Goal: Task Accomplishment & Management: Complete application form

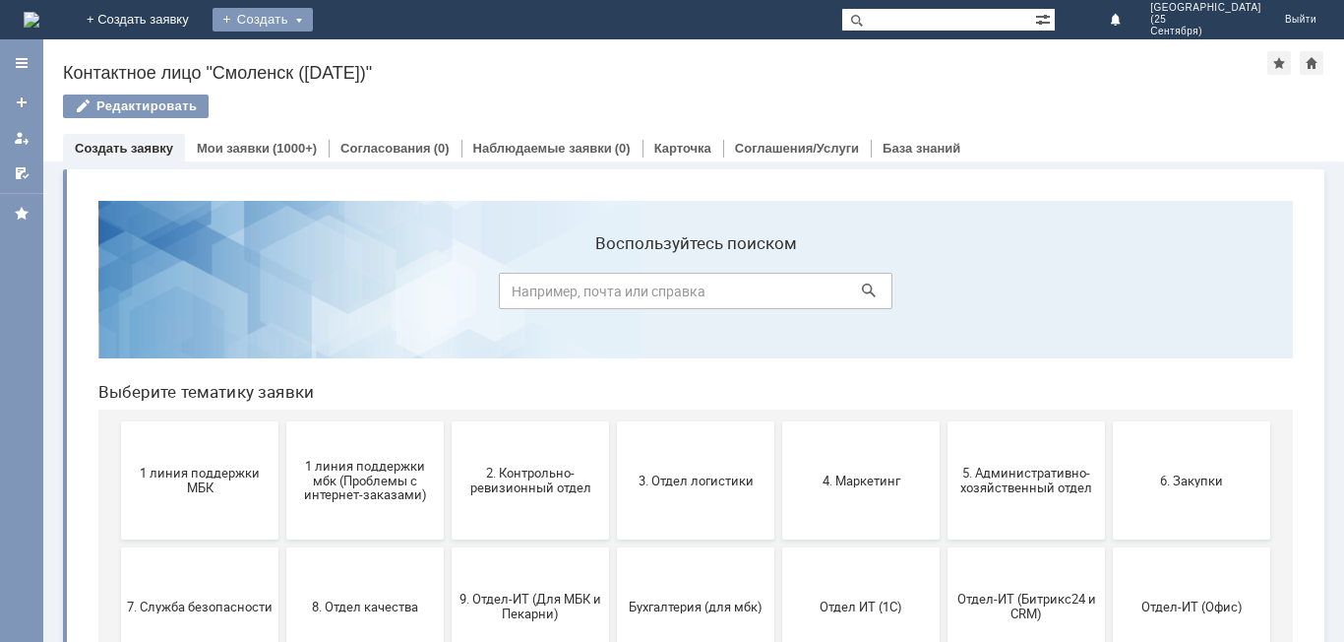
click at [313, 16] on div "Создать" at bounding box center [263, 20] width 100 height 24
click at [366, 61] on link "Заявка" at bounding box center [292, 59] width 150 height 24
click at [432, 61] on div "Назад | Контактное лицо "Смоленск ([DATE])" Контактное лицо "Смоленск ([DATE])"…" at bounding box center [693, 340] width 1301 height 602
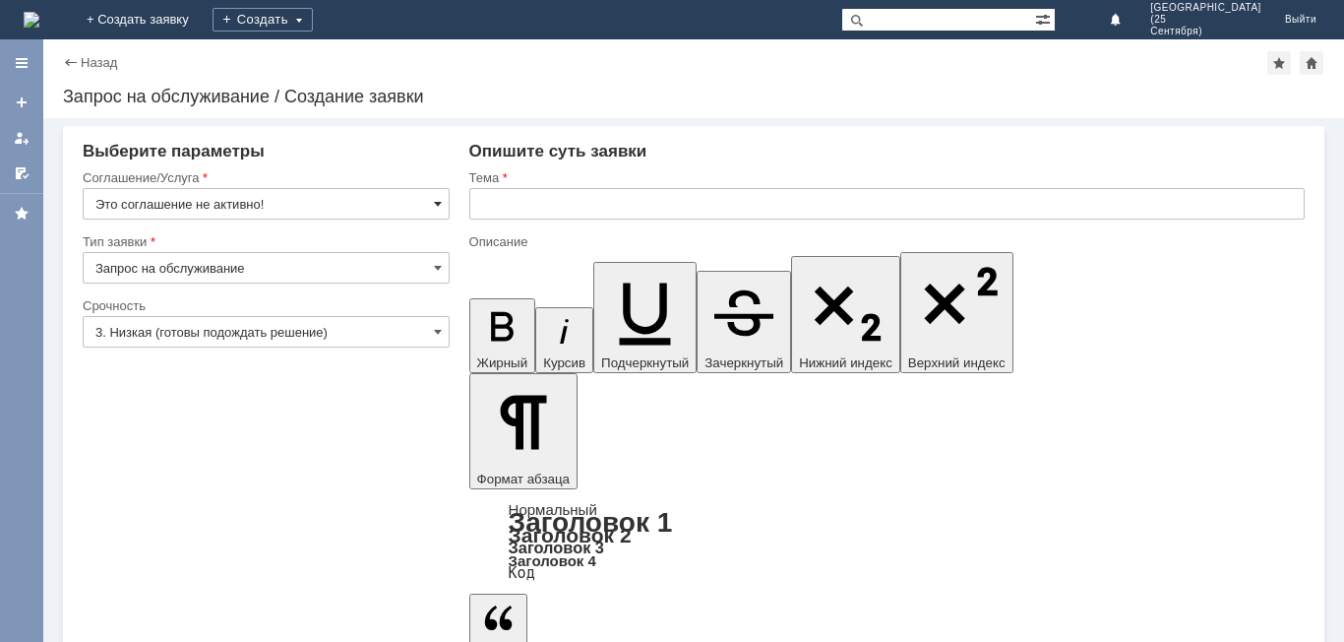
click at [440, 202] on span at bounding box center [438, 204] width 8 height 16
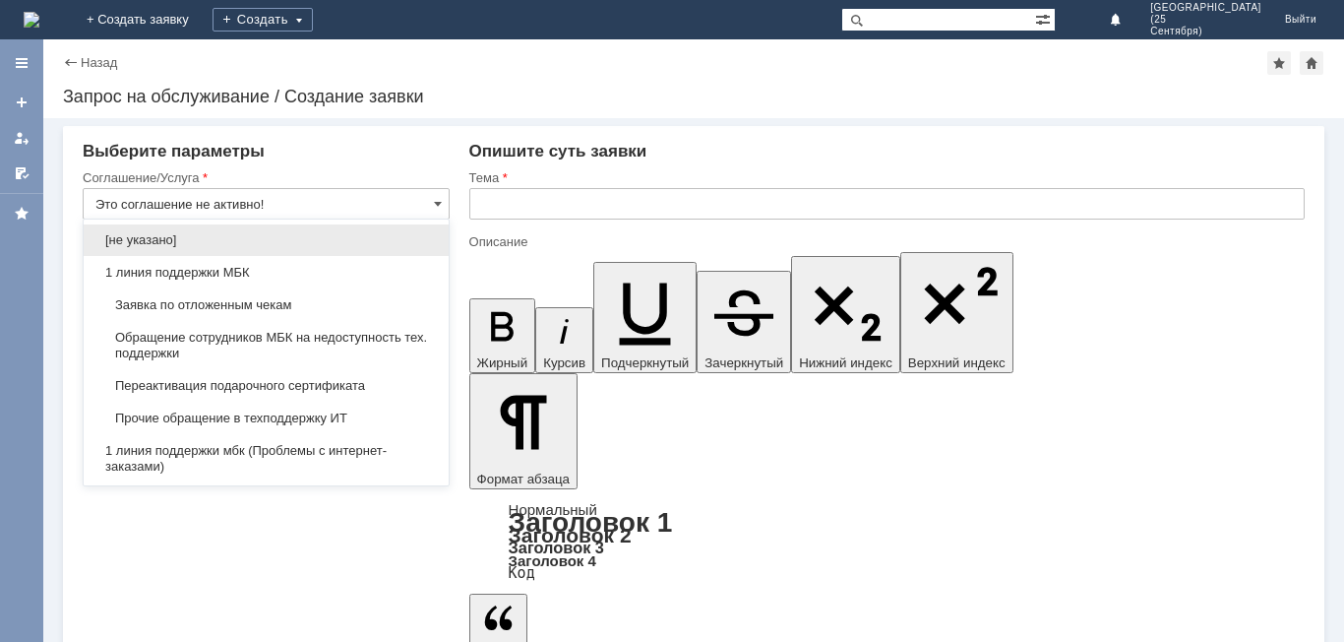
click at [372, 304] on span "Заявка по отложенным чекам" at bounding box center [265, 305] width 341 height 16
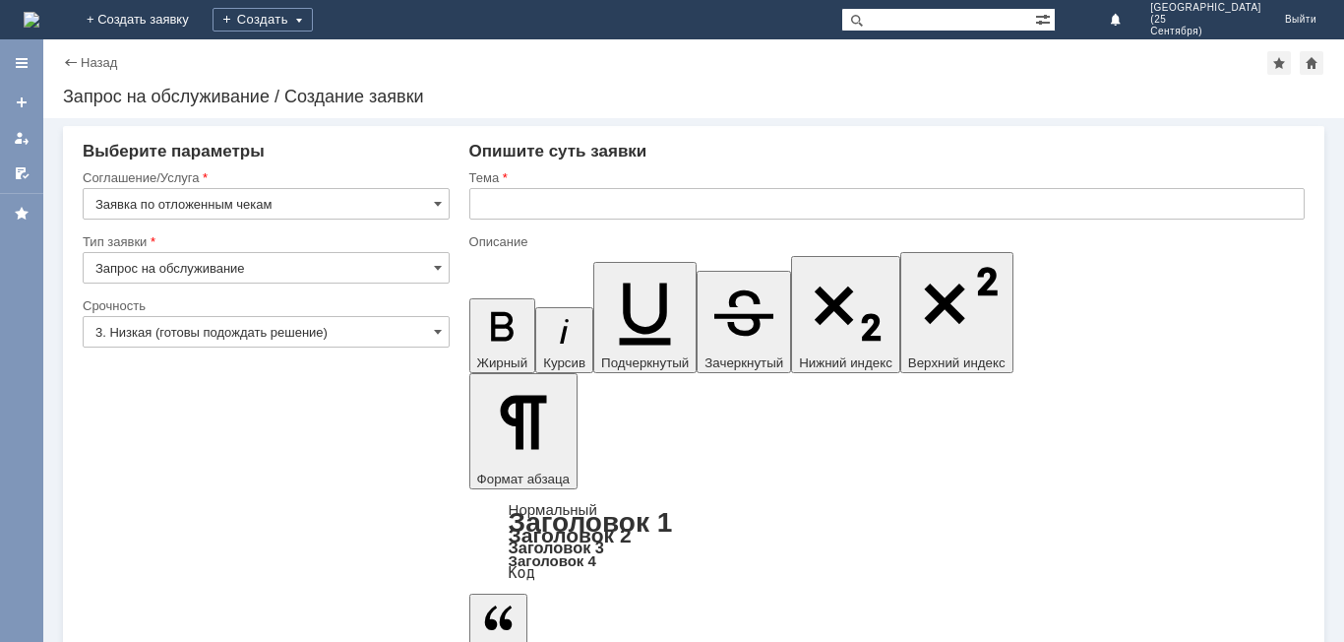
type input "Заявка по отложенным чекам"
click at [435, 330] on span at bounding box center [438, 332] width 8 height 16
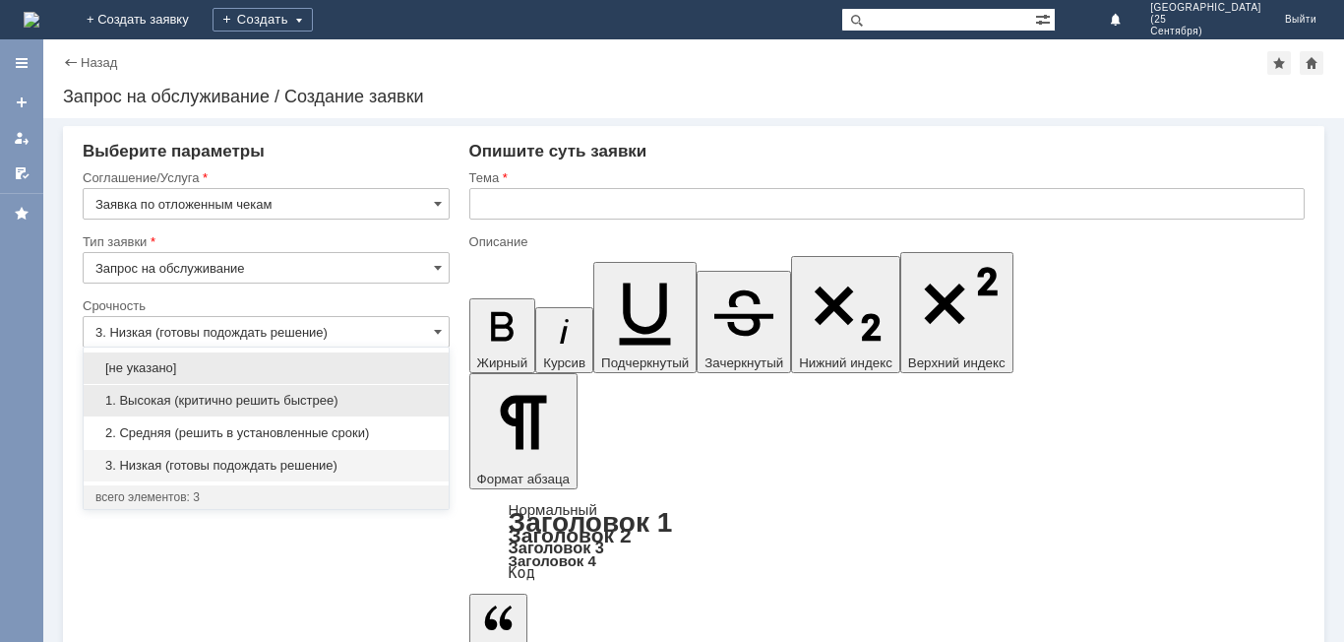
click at [381, 399] on span "1. Высокая (критично решить быстрее)" at bounding box center [265, 401] width 341 height 16
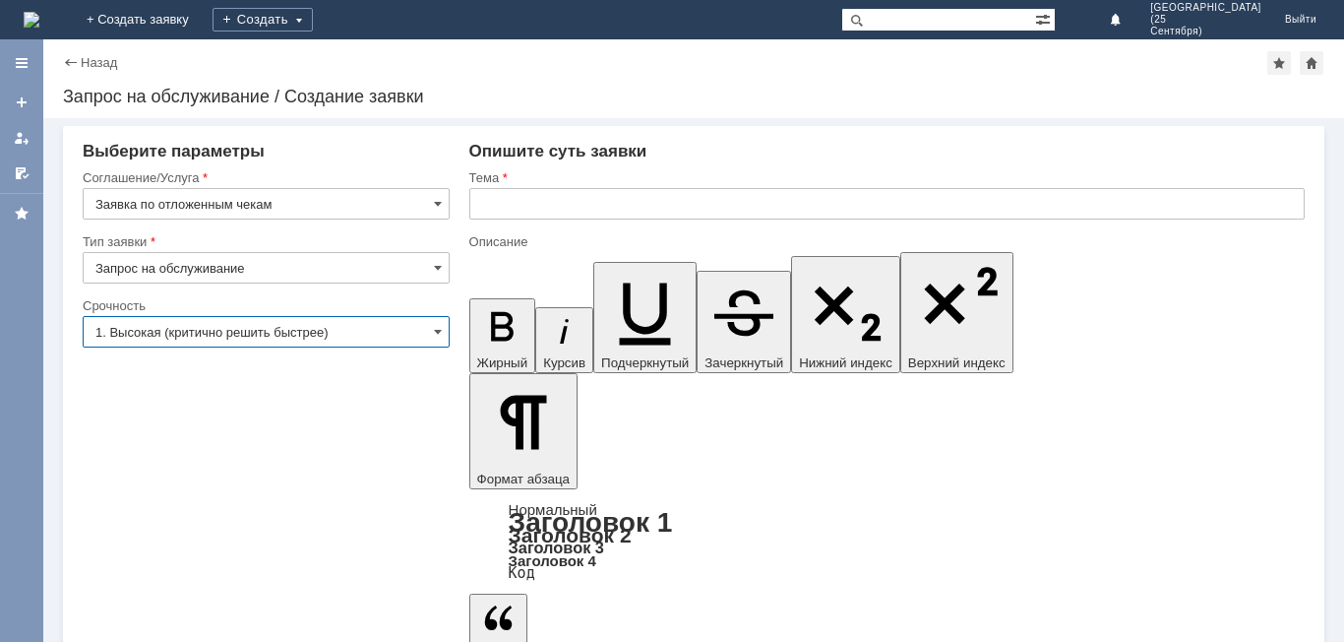
type input "1. Высокая (критично решить быстрее)"
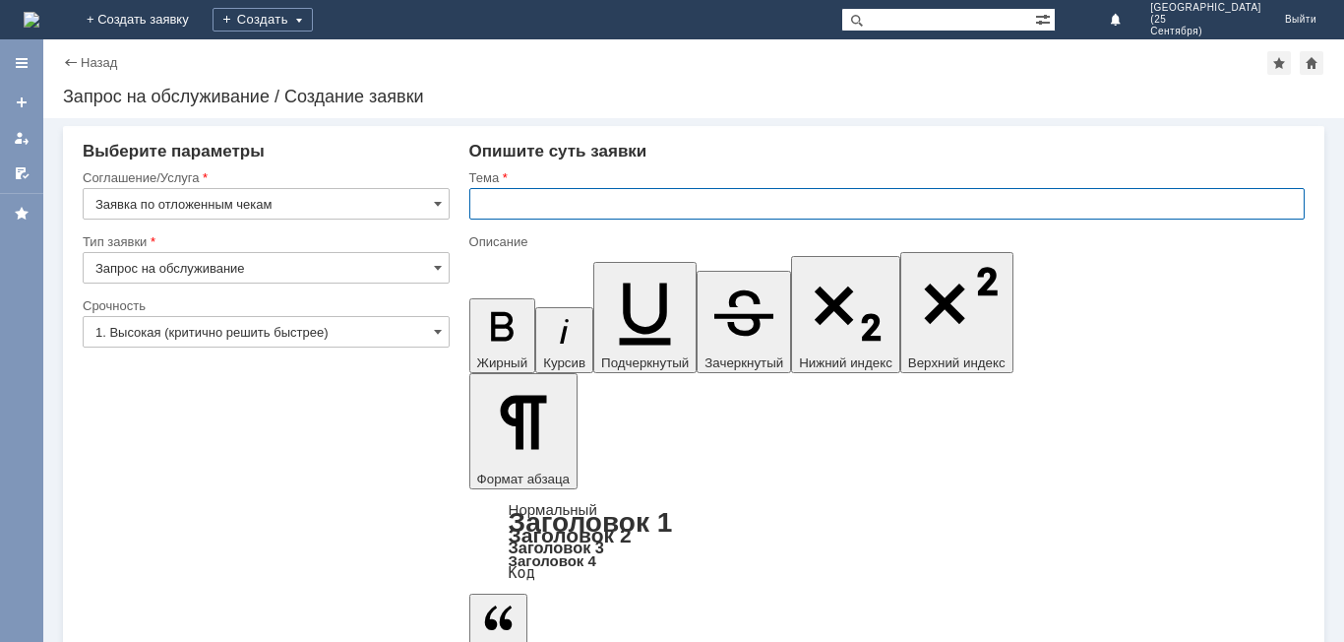
click at [555, 204] on input "text" at bounding box center [887, 203] width 836 height 31
type input "Отложенные чеки"
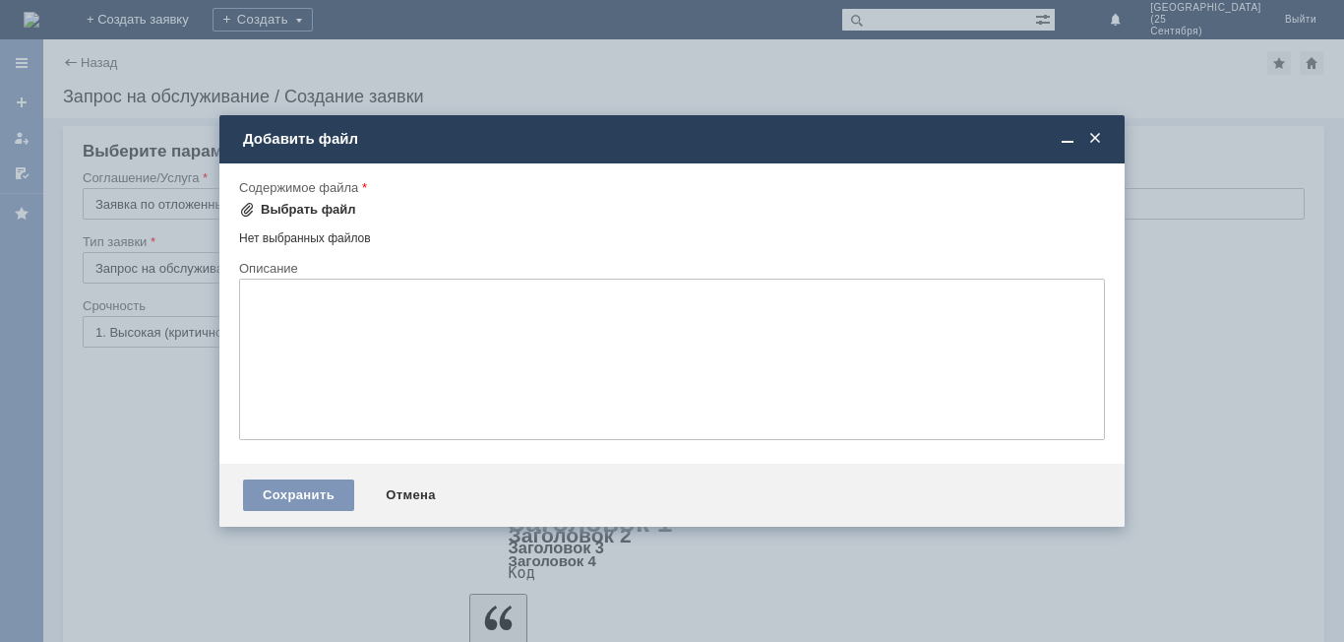
click at [344, 213] on div "Выбрать файл" at bounding box center [308, 210] width 95 height 16
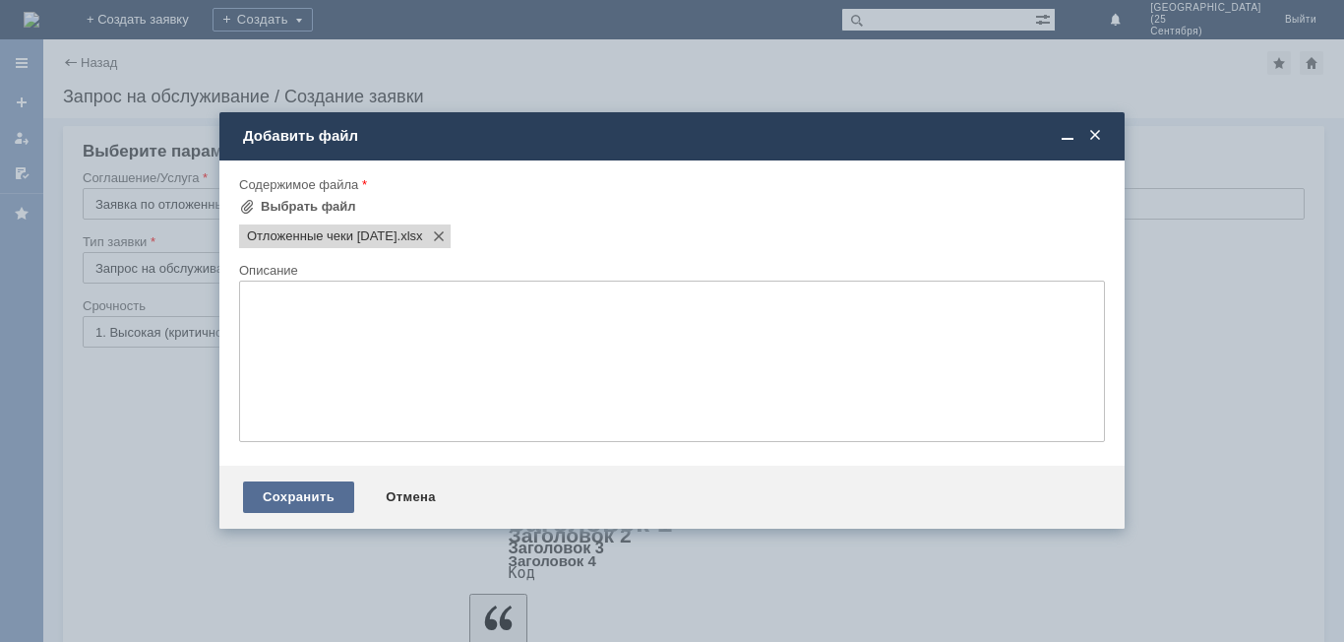
drag, startPoint x: 322, startPoint y: 499, endPoint x: 222, endPoint y: 515, distance: 100.6
click at [320, 499] on div "Сохранить" at bounding box center [298, 496] width 111 height 31
